Goal: Information Seeking & Learning: Check status

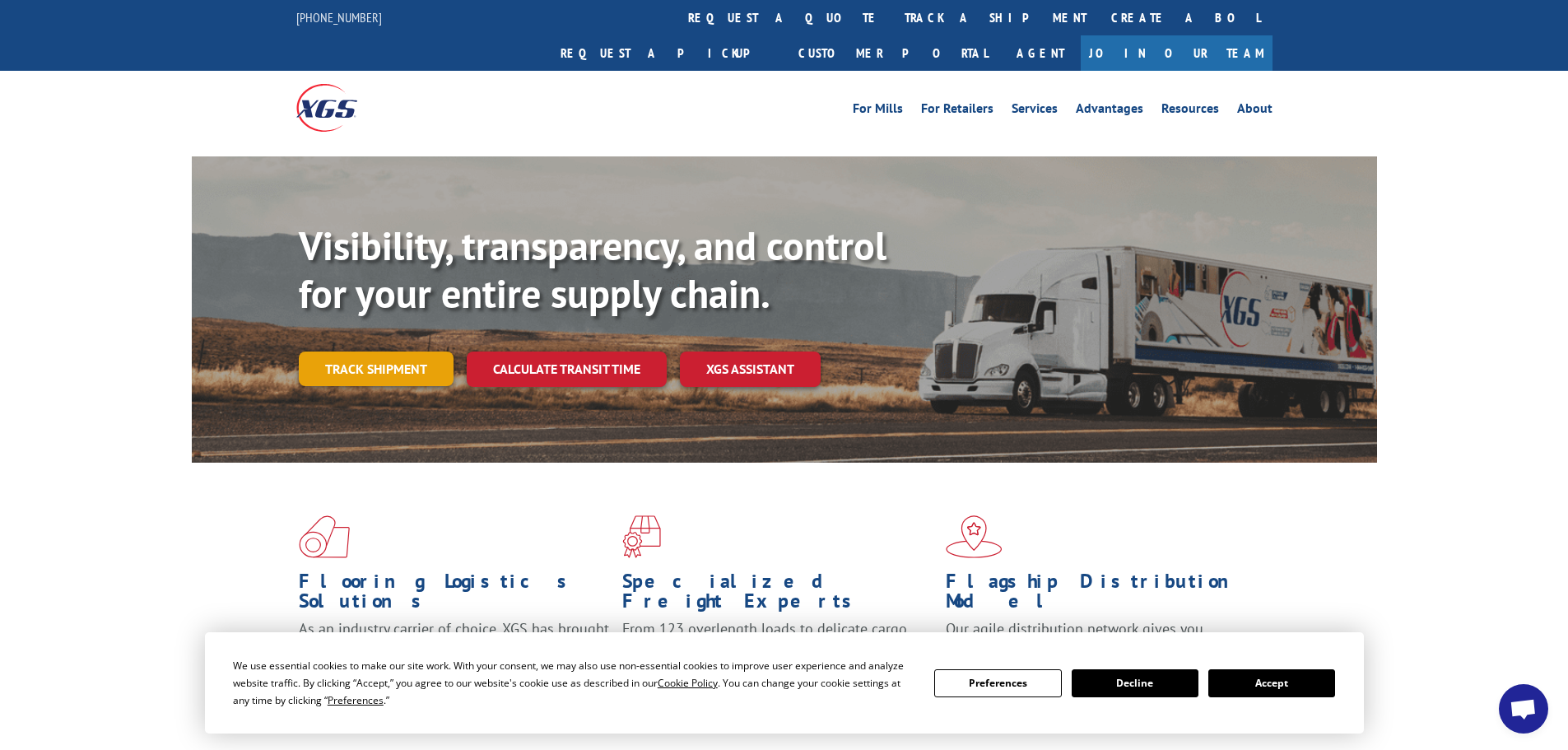
click at [411, 352] on link "Track shipment" at bounding box center [375, 369] width 155 height 35
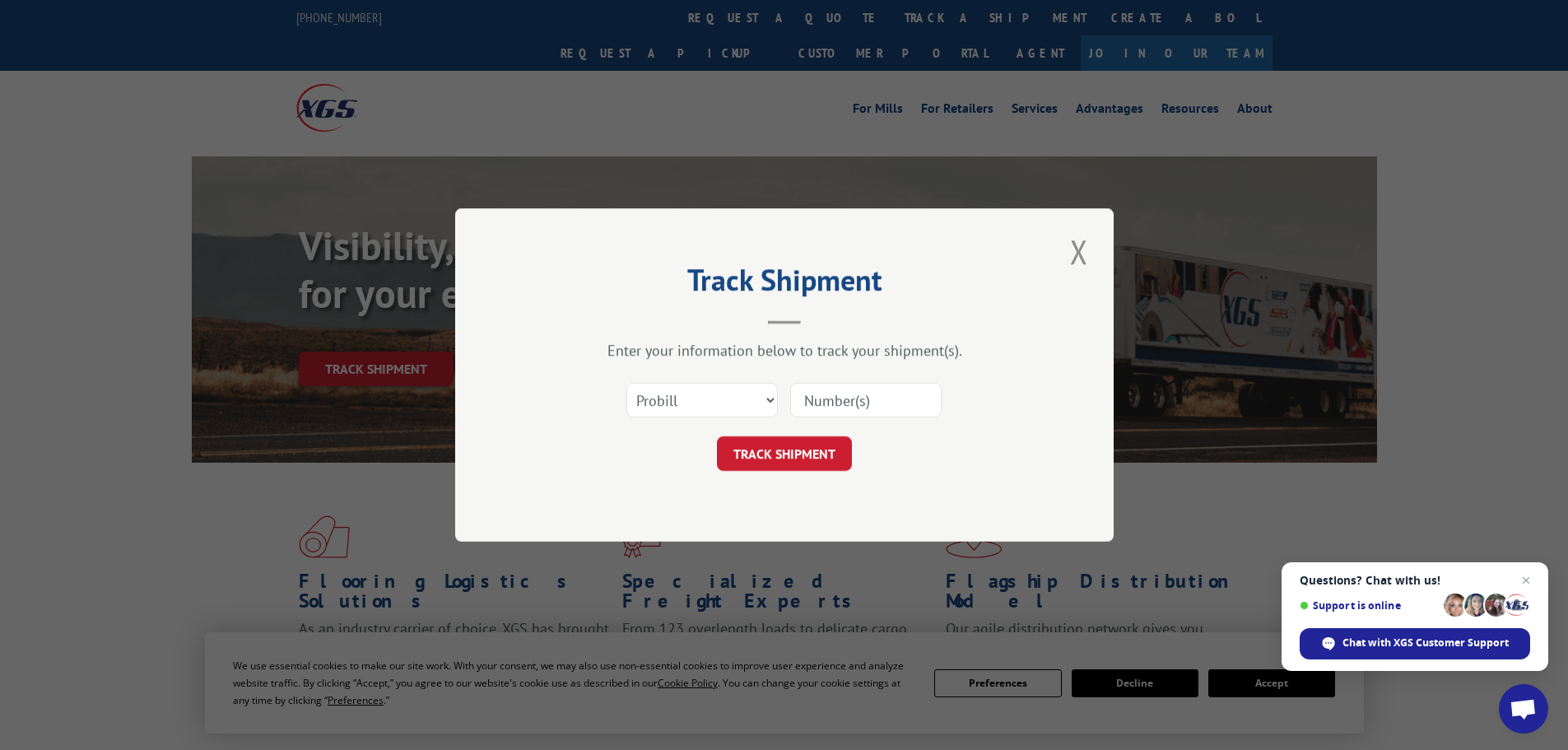
click at [863, 396] on input at bounding box center [866, 400] width 151 height 35
paste input "16944511"
type input "16944511"
click at [769, 457] on button "TRACK SHIPMENT" at bounding box center [784, 453] width 135 height 35
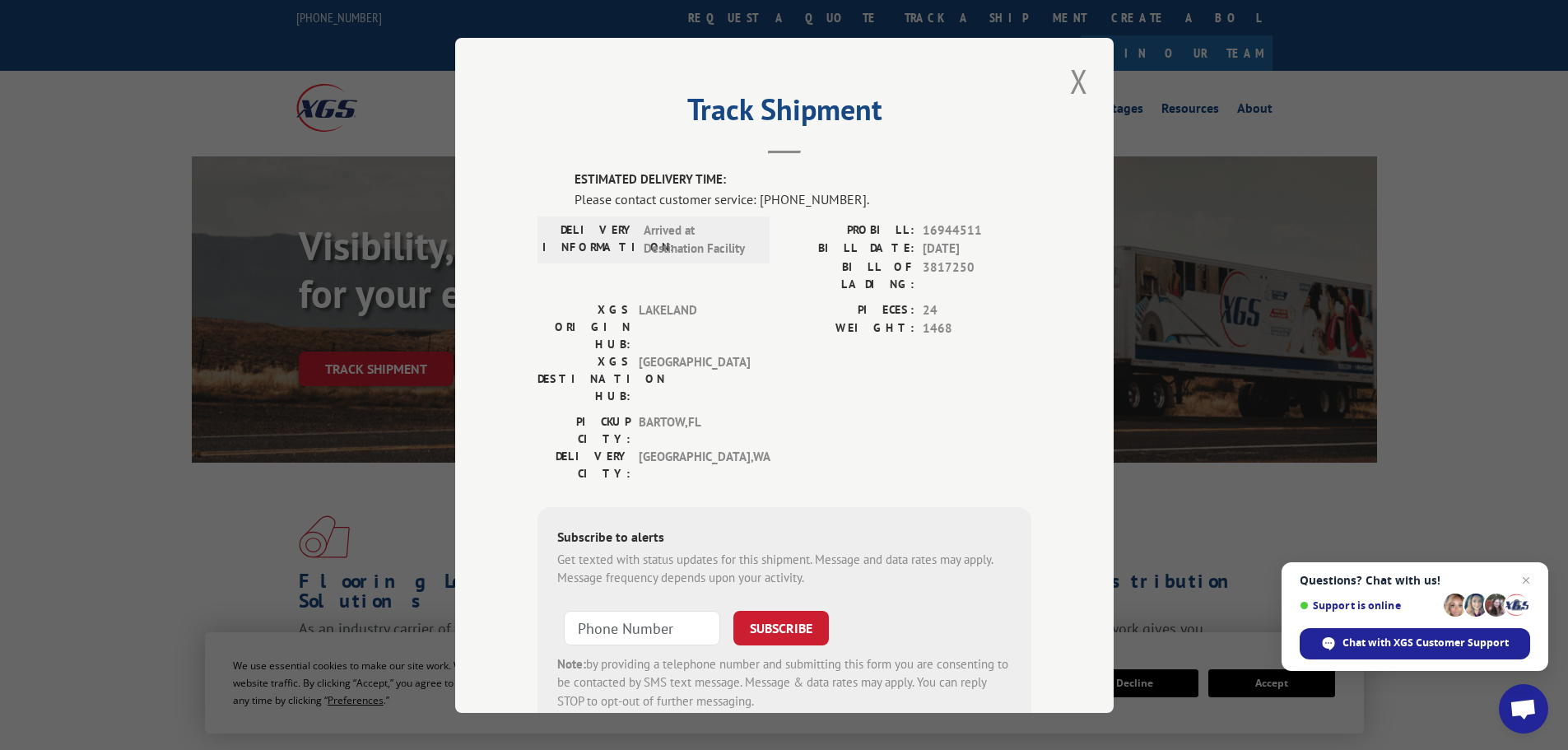
scroll to position [34, 0]
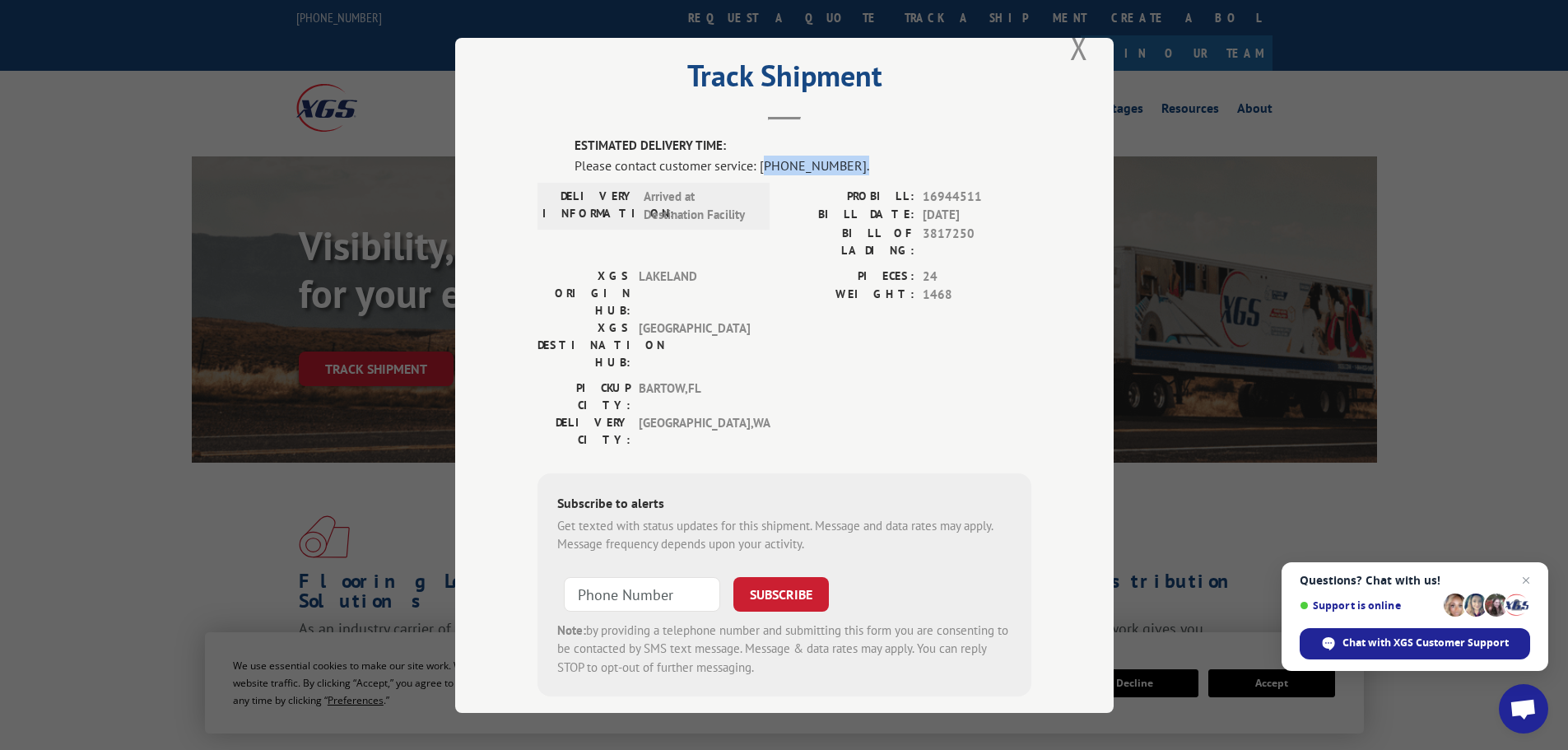
drag, startPoint x: 843, startPoint y: 161, endPoint x: 757, endPoint y: 172, distance: 86.7
click at [757, 172] on div "Please contact customer service: [PHONE_NUMBER]." at bounding box center [803, 164] width 456 height 19
copy div "844) 947-7447."
click at [1074, 46] on button "Close modal" at bounding box center [1079, 47] width 28 height 46
